Goal: Information Seeking & Learning: Learn about a topic

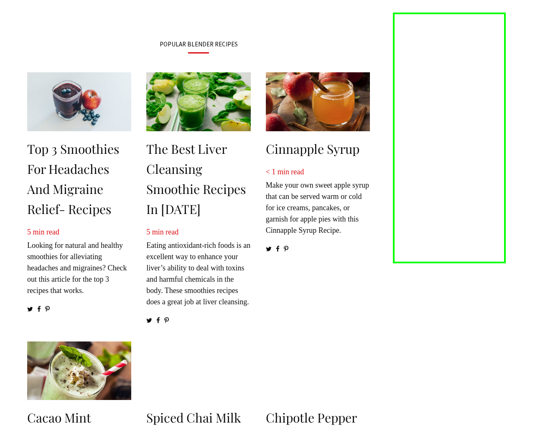
scroll to position [1039, 0]
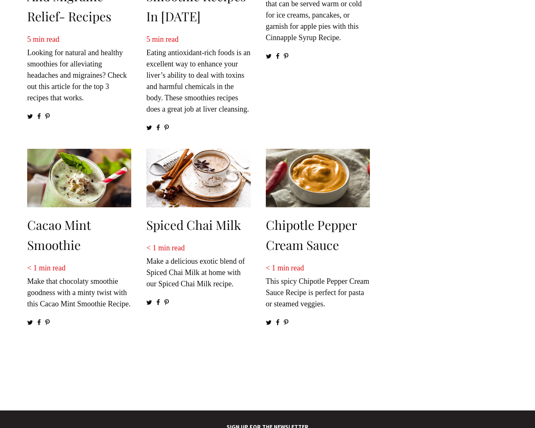
scroll to position [1051, 0]
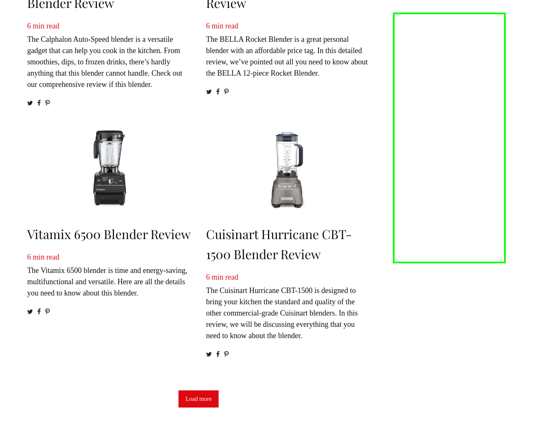
scroll to position [1131, 0]
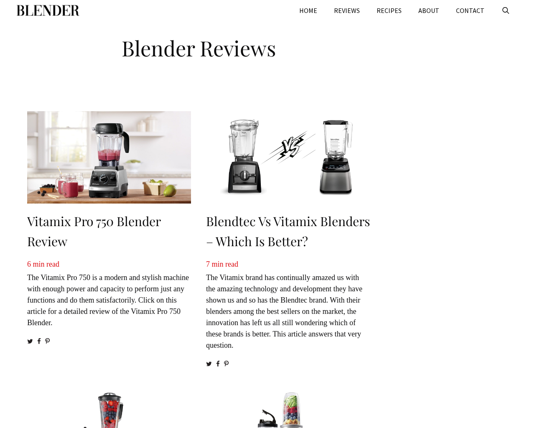
scroll to position [888, 0]
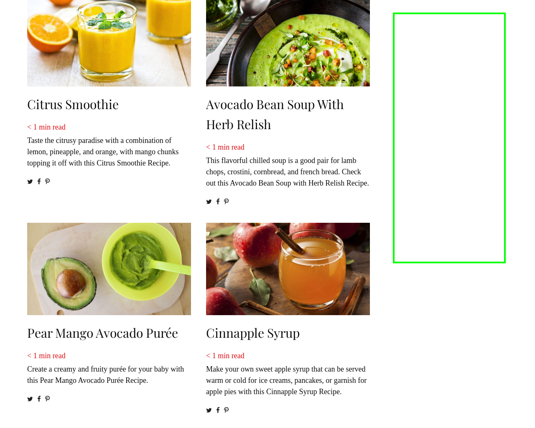
scroll to position [973, 0]
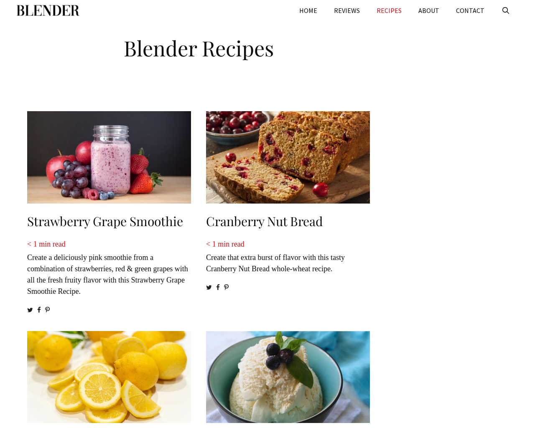
scroll to position [735, 0]
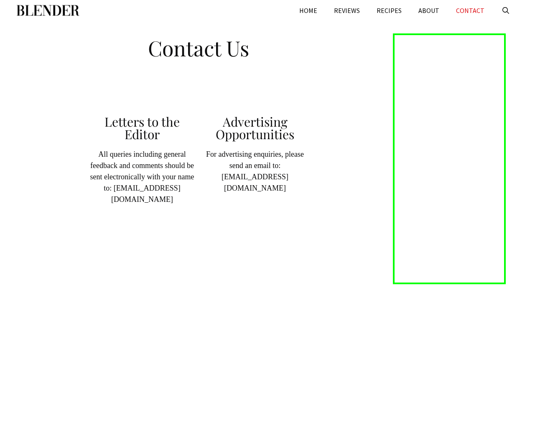
scroll to position [209, 0]
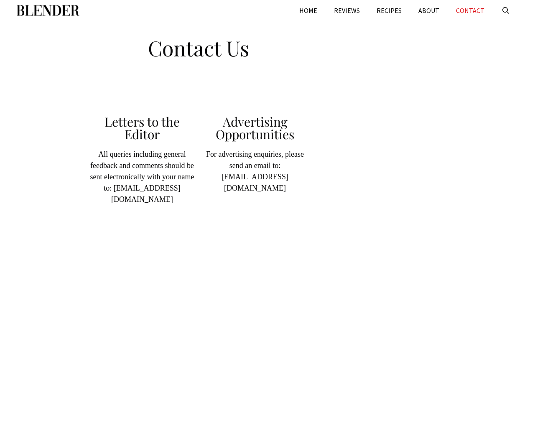
scroll to position [209, 0]
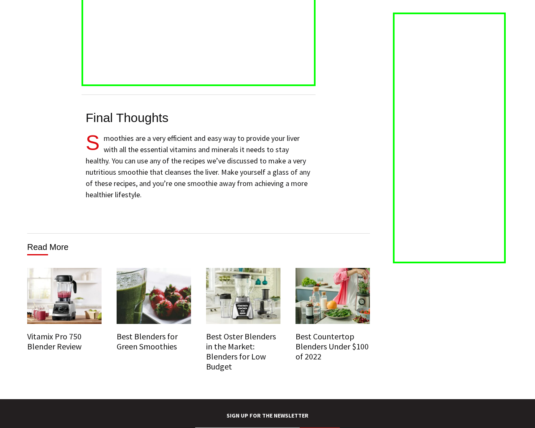
scroll to position [4422, 0]
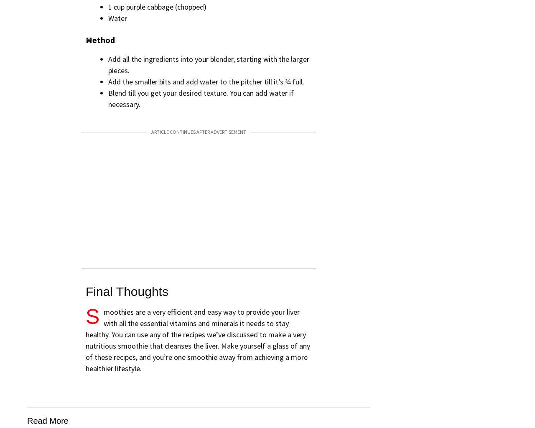
scroll to position [4422, 0]
